Goal: Task Accomplishment & Management: Manage account settings

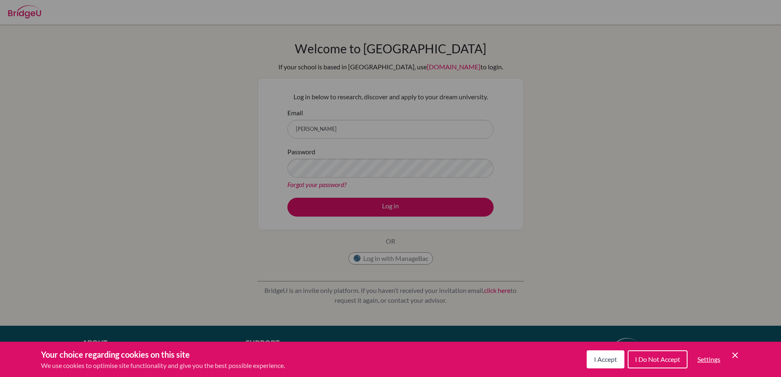
click at [664, 359] on span "I Do Not Accept" at bounding box center [657, 359] width 45 height 8
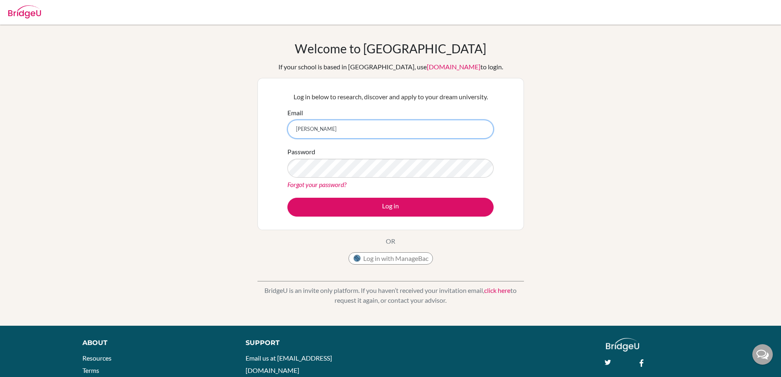
click at [436, 132] on input "willia" at bounding box center [390, 129] width 206 height 19
type input "william.busli@sampoernaacademy.ne"
click at [287, 198] on button "Log in" at bounding box center [390, 207] width 206 height 19
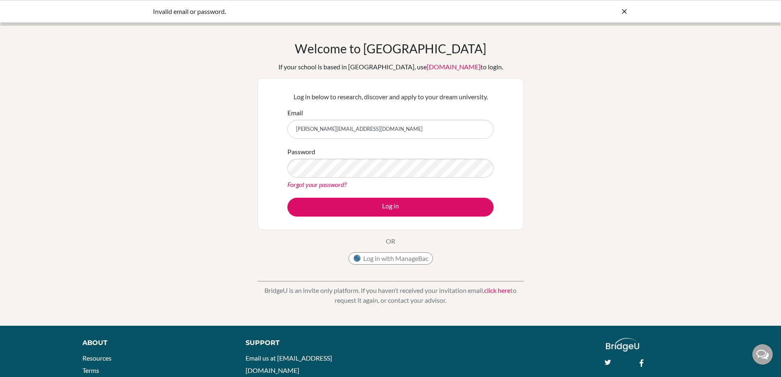
click at [426, 136] on input "[PERSON_NAME][EMAIL_ADDRESS][DOMAIN_NAME]" at bounding box center [390, 129] width 206 height 19
type input "[PERSON_NAME][EMAIL_ADDRESS][DOMAIN_NAME]"
click at [369, 180] on div "Forgot your password?" at bounding box center [390, 185] width 206 height 10
click at [377, 178] on div "Password Forgot your password?" at bounding box center [390, 168] width 206 height 43
click at [287, 198] on button "Log in" at bounding box center [390, 207] width 206 height 19
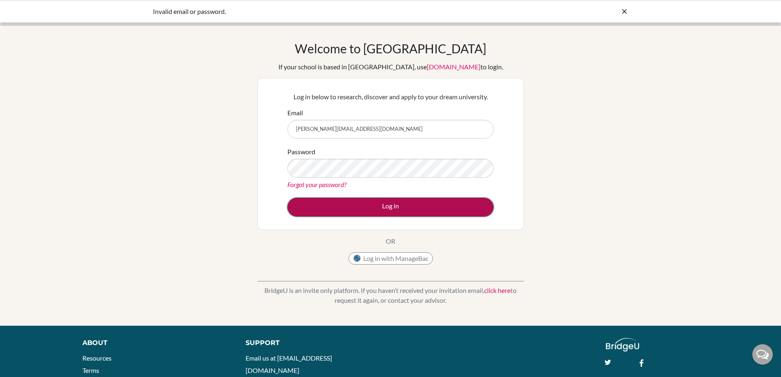
click at [409, 212] on button "Log in" at bounding box center [390, 207] width 206 height 19
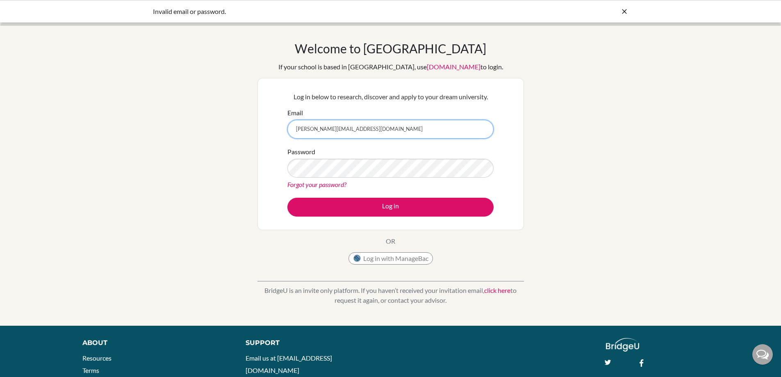
click at [408, 133] on input "[PERSON_NAME][EMAIL_ADDRESS][DOMAIN_NAME]" at bounding box center [390, 129] width 206 height 19
type input "[PERSON_NAME][EMAIL_ADDRESS][DOMAIN_NAME]"
click at [287, 198] on button "Log in" at bounding box center [390, 207] width 206 height 19
